Goal: Task Accomplishment & Management: Complete application form

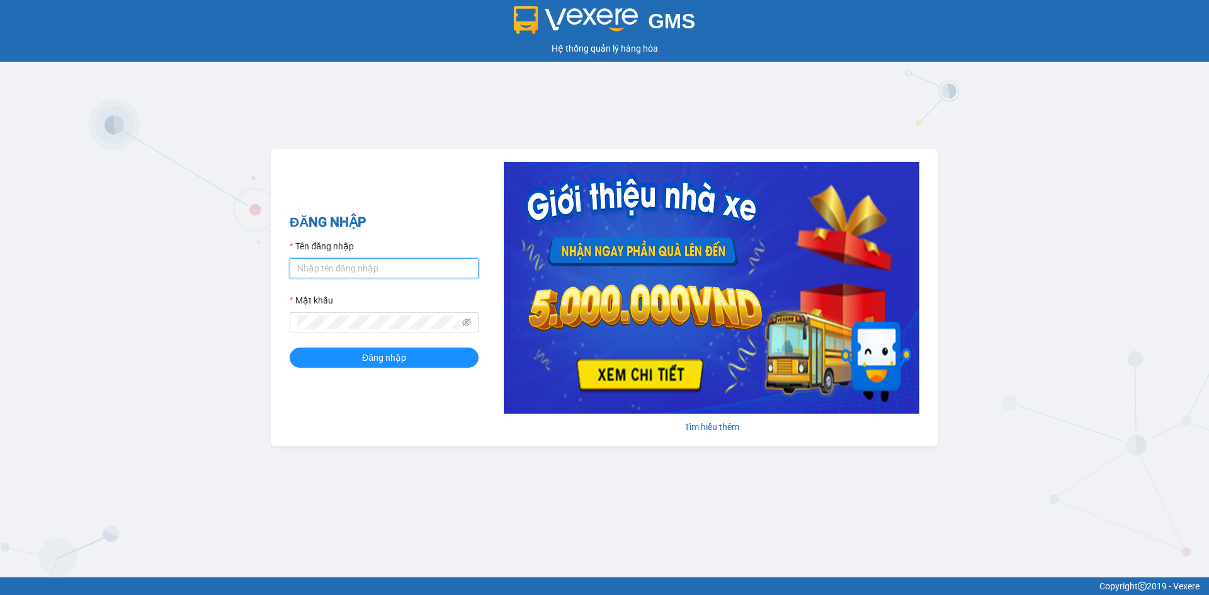
type input "nhung.vie"
drag, startPoint x: 366, startPoint y: 278, endPoint x: 279, endPoint y: 285, distance: 87.1
click at [277, 285] on div "ĐĂNG NHẬP Tên đăng nhập nhung.vie Mật khẩu Đăng nhập Tìm hiểu thêm" at bounding box center [604, 297] width 667 height 297
type input "ngocmuoi.vie"
click at [421, 199] on div "ĐĂNG NHẬP Tên đăng nhập ngocmuoi.vie Mật khẩu Đăng nhập Tìm hiểu thêm" at bounding box center [604, 297] width 667 height 297
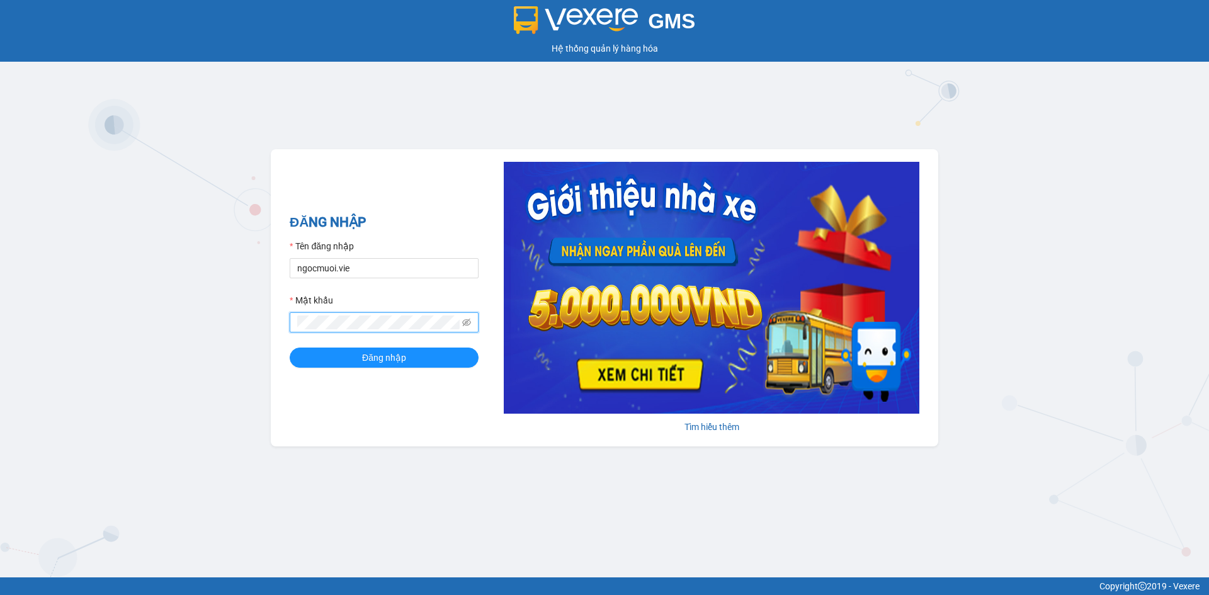
click at [293, 327] on span at bounding box center [384, 322] width 189 height 20
click at [386, 358] on span "Đăng nhập" at bounding box center [384, 358] width 44 height 14
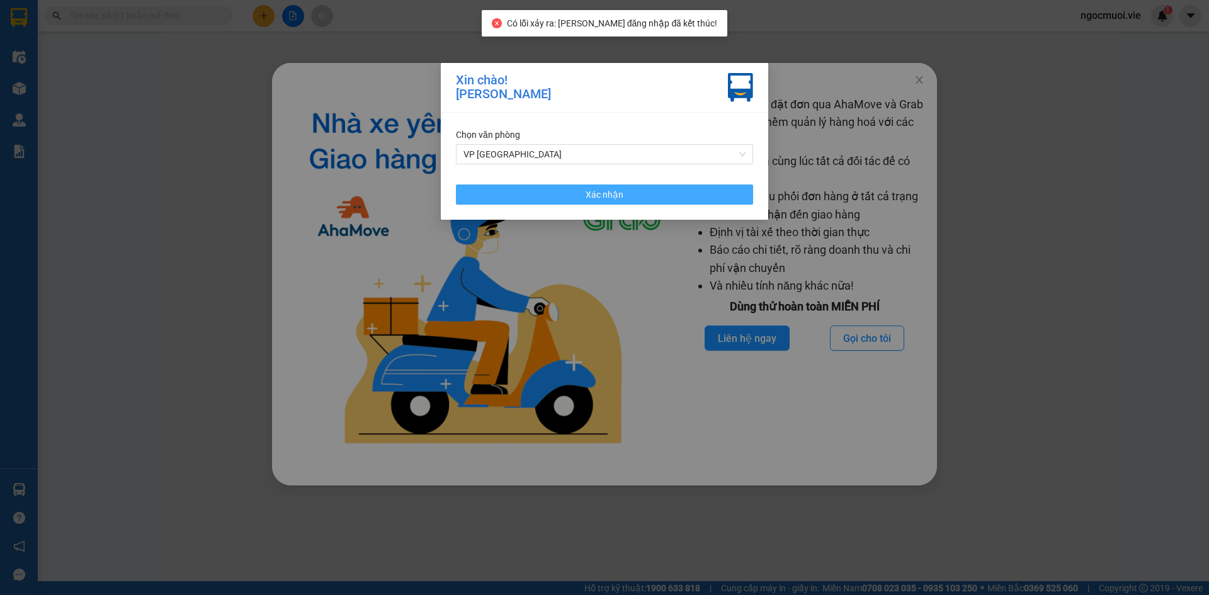
click at [669, 201] on button "Xác nhận" at bounding box center [604, 194] width 297 height 20
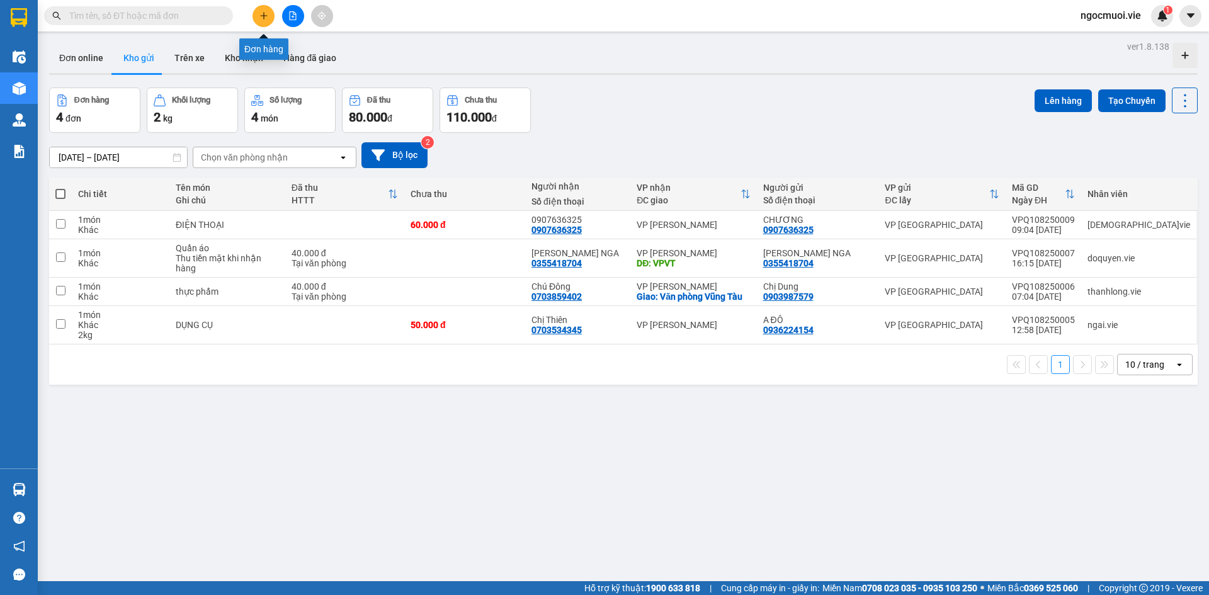
click at [260, 17] on icon "plus" at bounding box center [263, 15] width 9 height 9
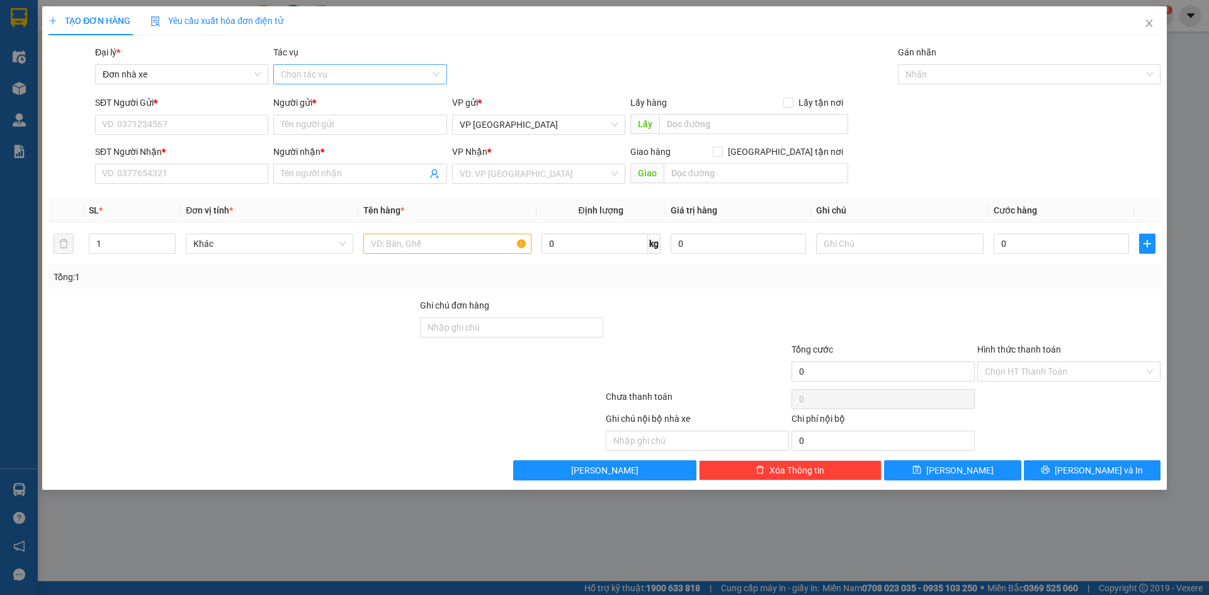
click at [347, 77] on input "Tác vụ" at bounding box center [355, 74] width 149 height 19
click at [195, 124] on input "SĐT Người Gửi *" at bounding box center [181, 125] width 173 height 20
click at [212, 128] on input "SĐT Người Gửi *" at bounding box center [181, 125] width 173 height 20
paste input "0857882595"
type input "0857882595"
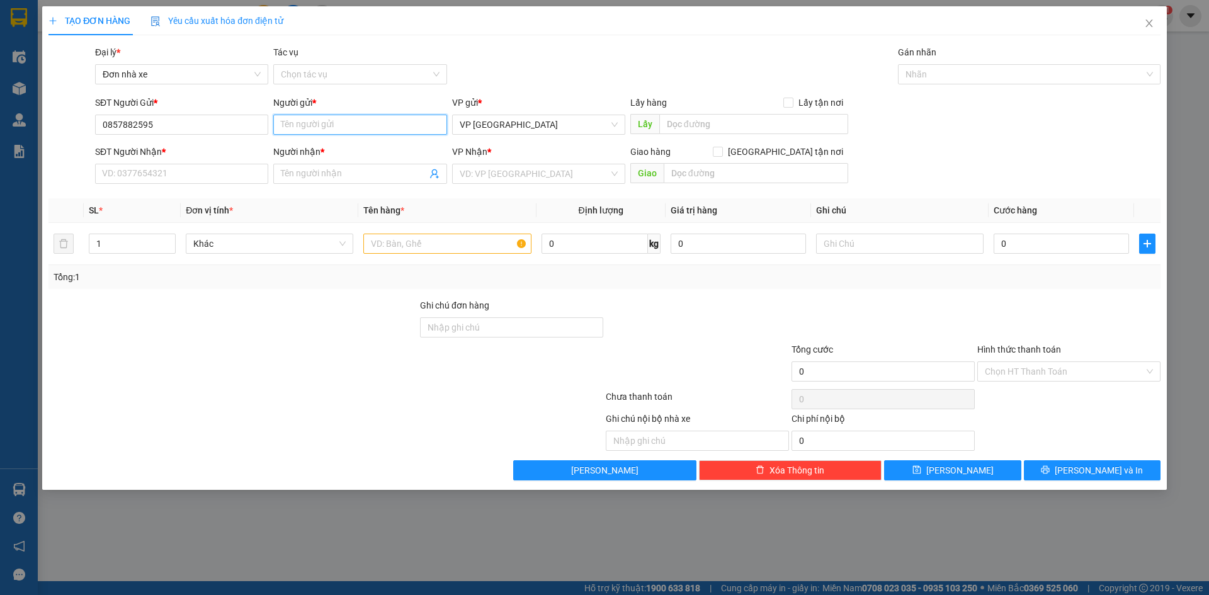
click at [344, 119] on input "Người gửi *" at bounding box center [359, 125] width 173 height 20
paste input "Nhut Bespoke"
click at [516, 132] on span "VP [GEOGRAPHIC_DATA]" at bounding box center [539, 124] width 158 height 19
type input "Nhut Bespoke"
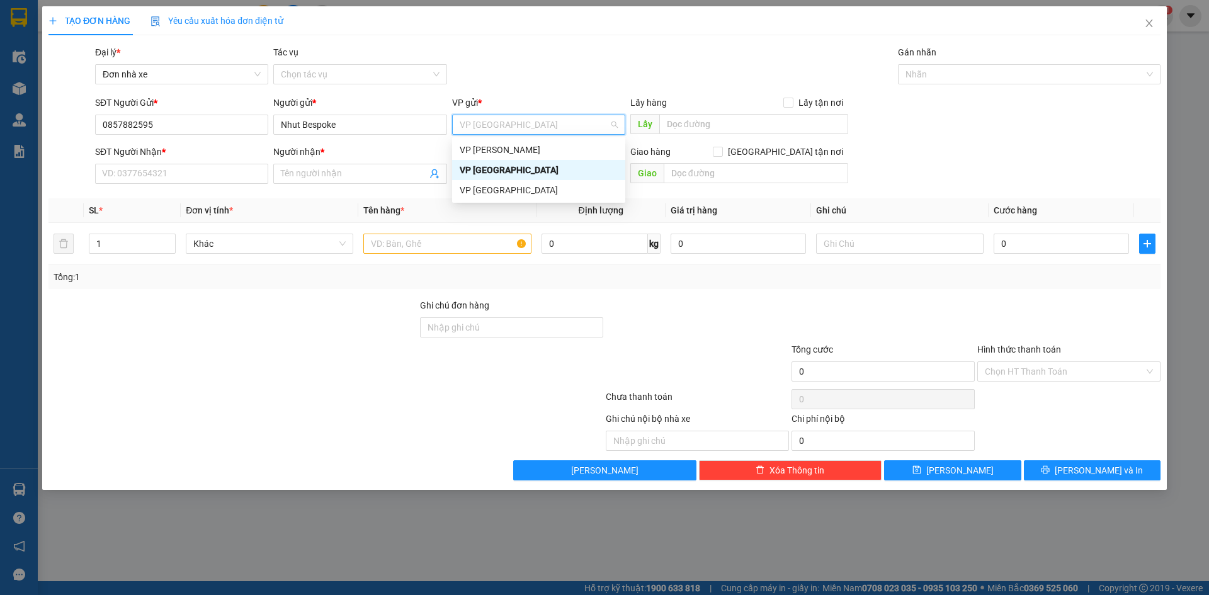
click at [511, 167] on div "VP [GEOGRAPHIC_DATA]" at bounding box center [539, 170] width 158 height 14
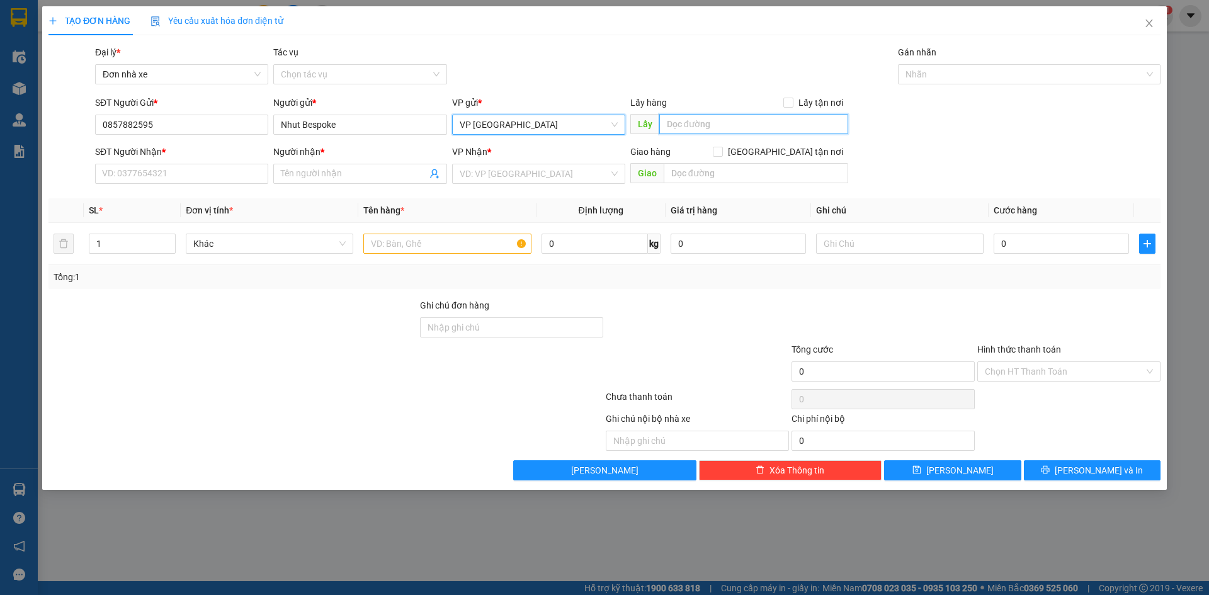
click at [714, 123] on input "text" at bounding box center [753, 124] width 189 height 20
click at [131, 189] on div "Transit Pickup Surcharge Ids Transit Deliver Surcharge Ids Transit Deliver Surc…" at bounding box center [604, 262] width 1112 height 435
click at [149, 172] on input "SĐT Người Nhận *" at bounding box center [181, 174] width 173 height 20
click at [172, 168] on input "SĐT Người Nhận *" at bounding box center [181, 174] width 173 height 20
paste input "0703534345"
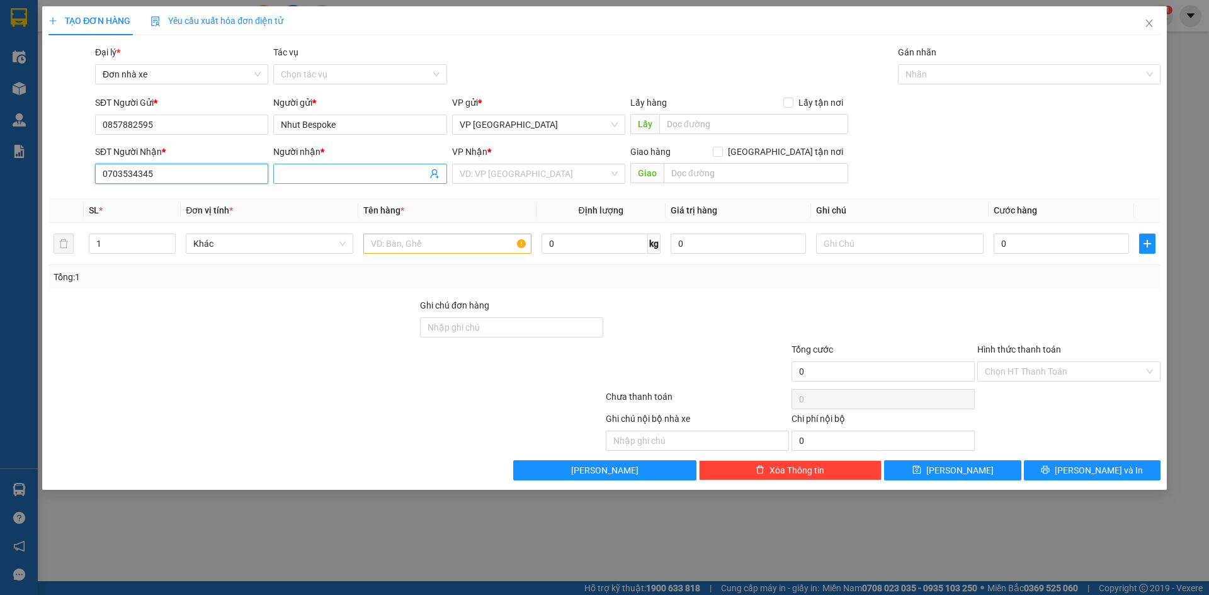
type input "0703534345"
click at [361, 172] on input "Người nhận *" at bounding box center [353, 174] width 145 height 14
click at [335, 175] on input "Người nhận *" at bounding box center [353, 174] width 145 height 14
paste input "Diệu Thiên"
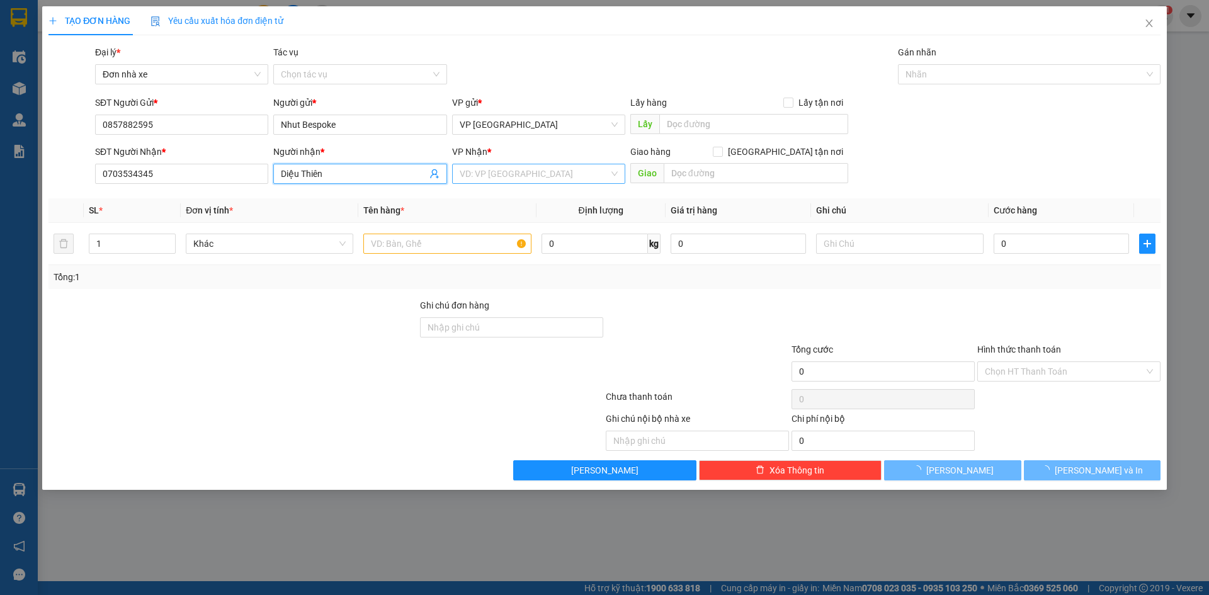
type input "Diệu Thiên"
click at [521, 173] on input "search" at bounding box center [534, 173] width 149 height 19
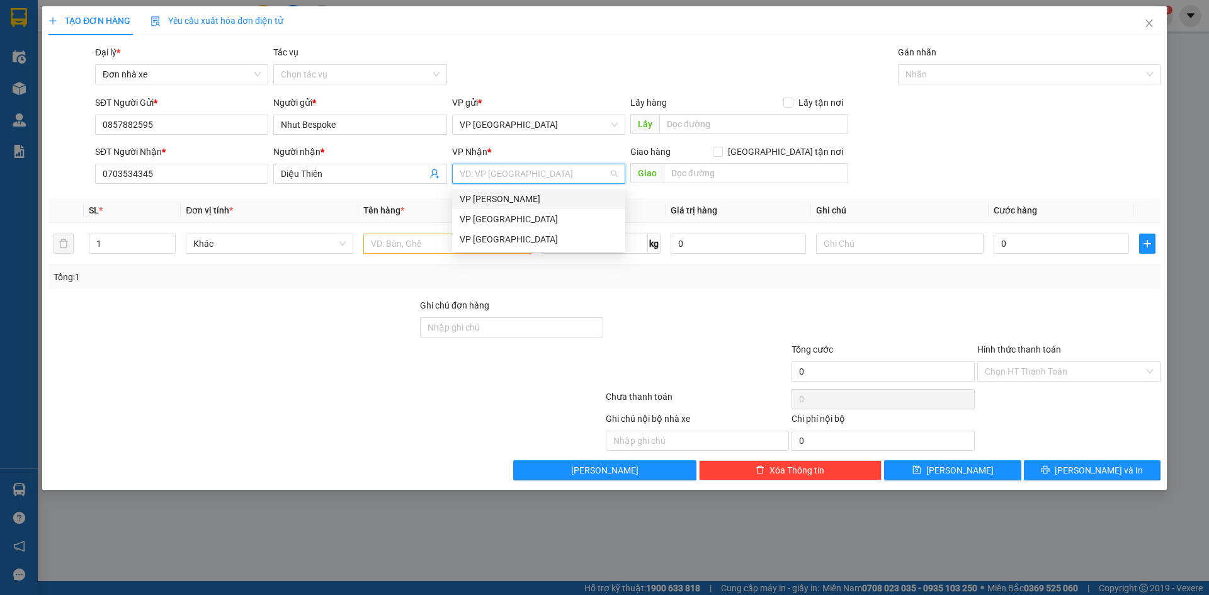
click at [509, 201] on div "VP Vũng Tàu" at bounding box center [539, 199] width 158 height 14
click at [463, 246] on input "text" at bounding box center [446, 244] width 167 height 20
